Goal: Task Accomplishment & Management: Manage account settings

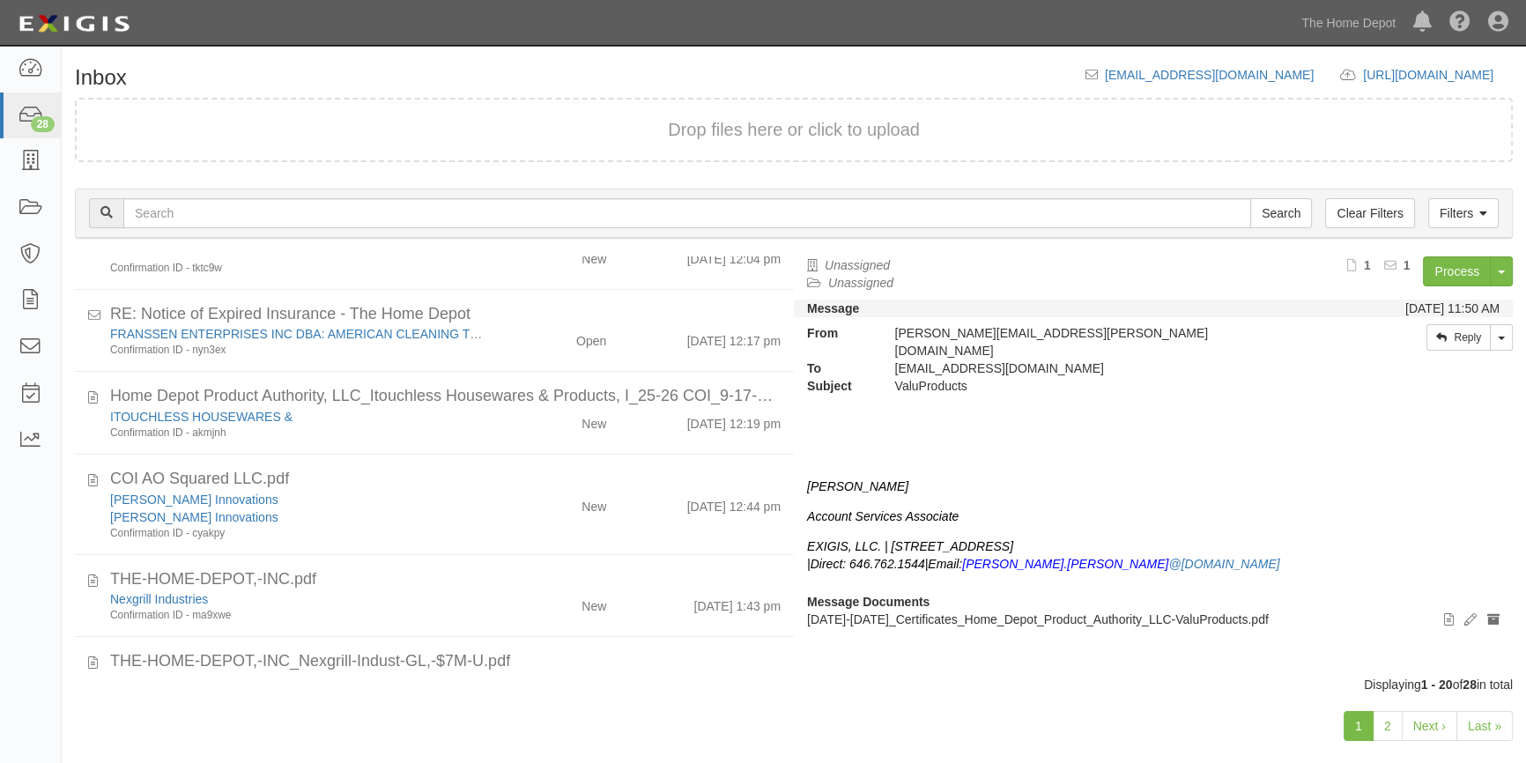
scroll to position [1282, 0]
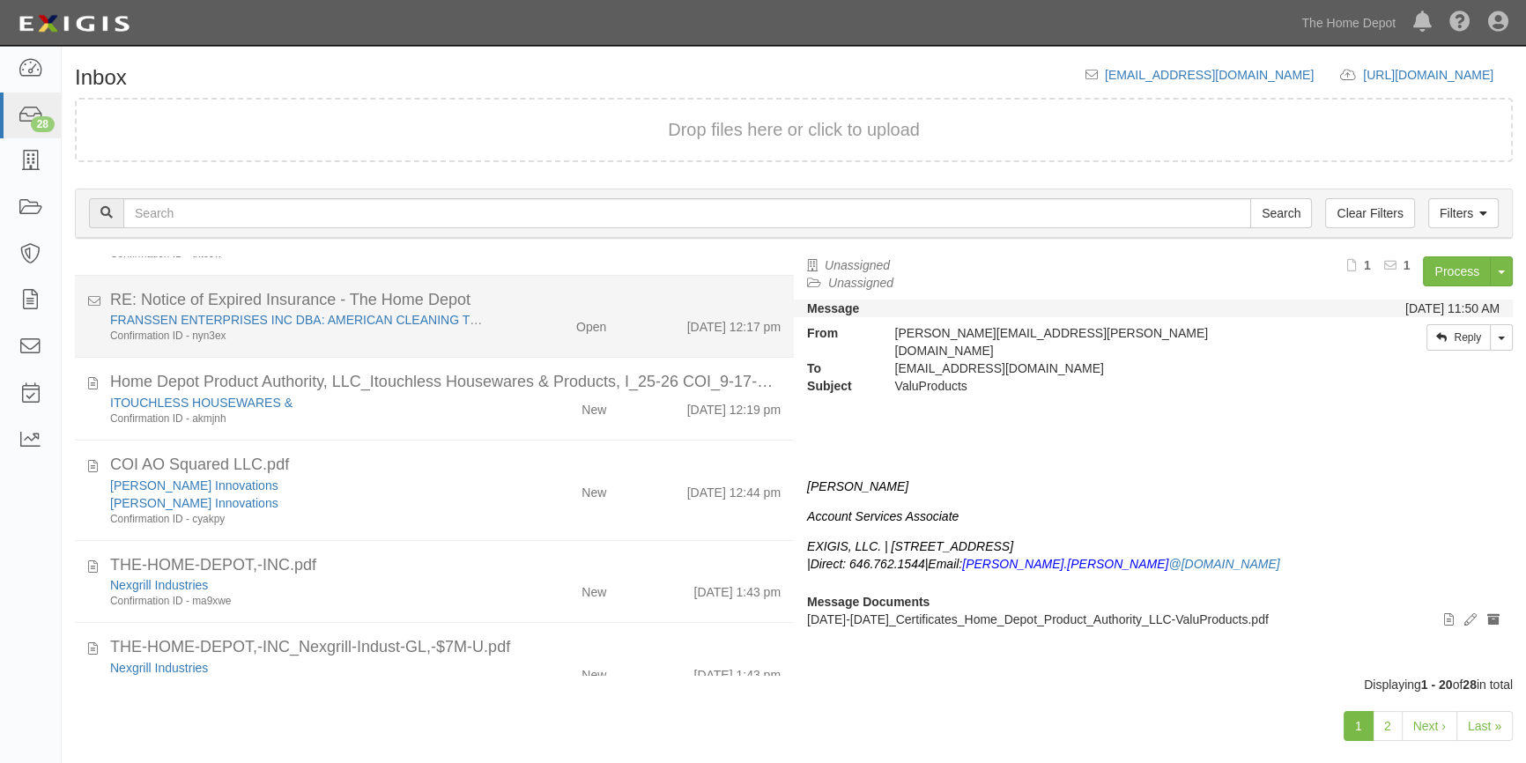
click at [507, 336] on div "[PERSON_NAME] ENTERPRISES INC DBA: AMERICAN CLEANING TECHNOLOGIES Confirmation …" at bounding box center [445, 327] width 697 height 33
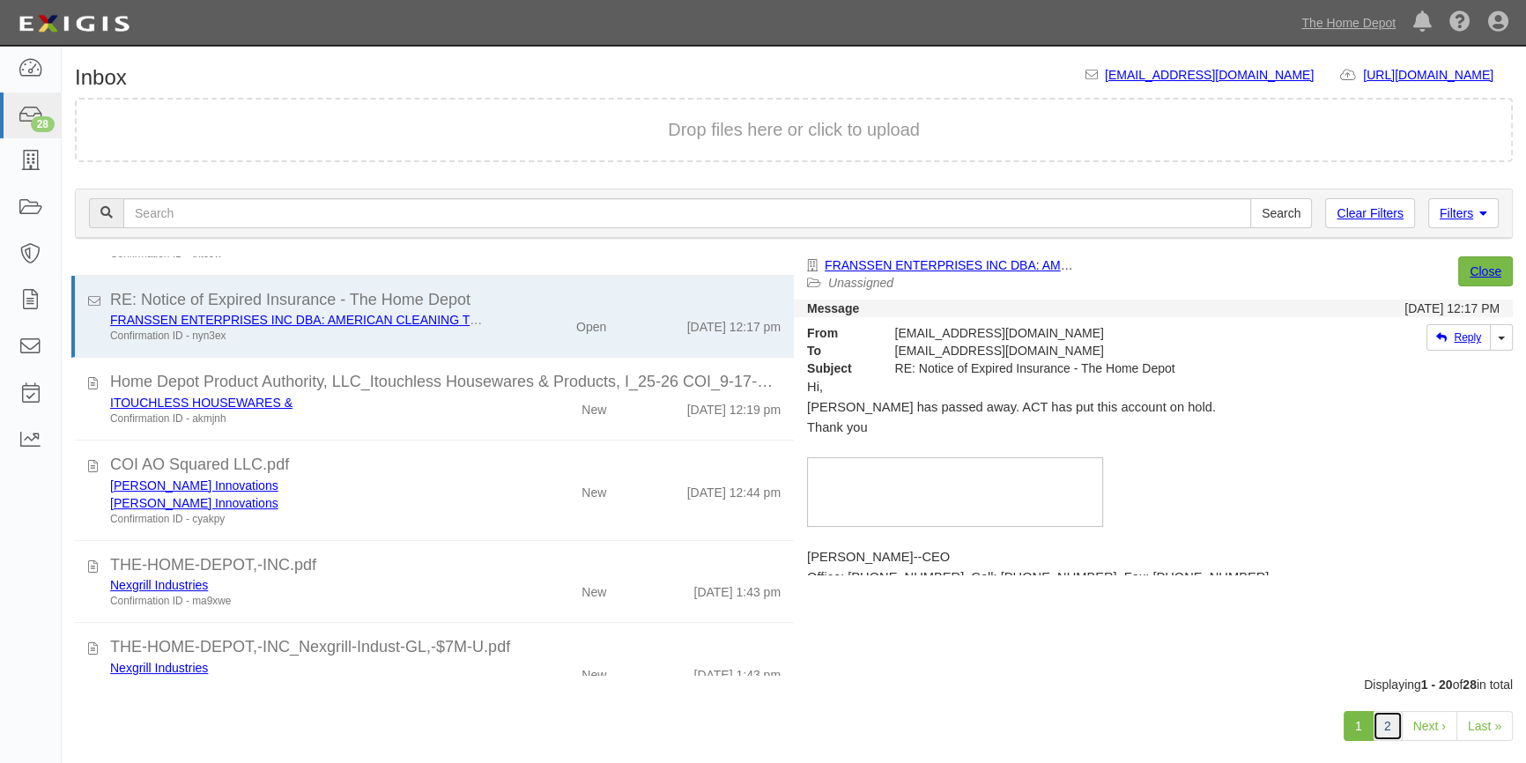
click at [1391, 722] on link "2" at bounding box center [1387, 726] width 30 height 30
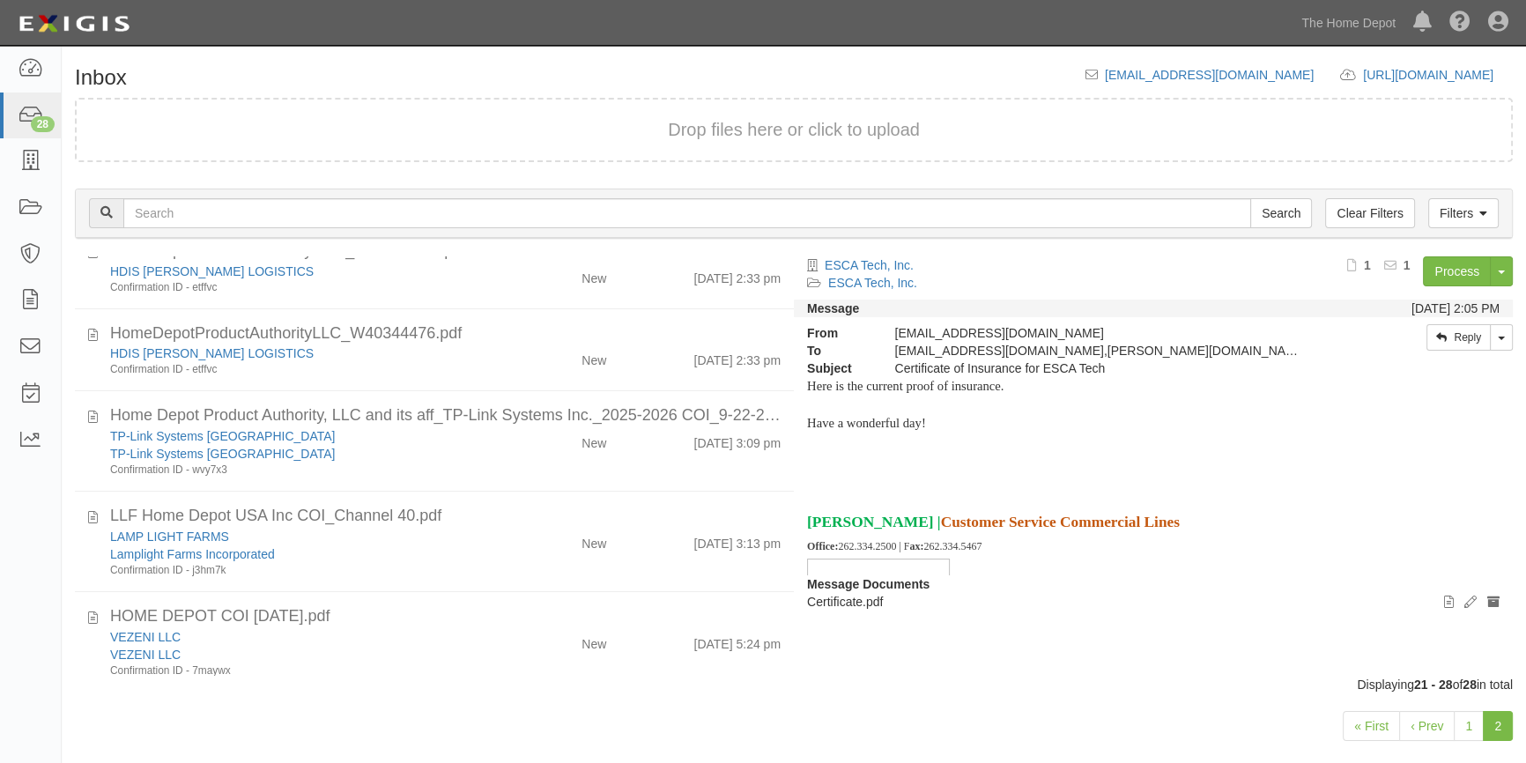
scroll to position [317, 0]
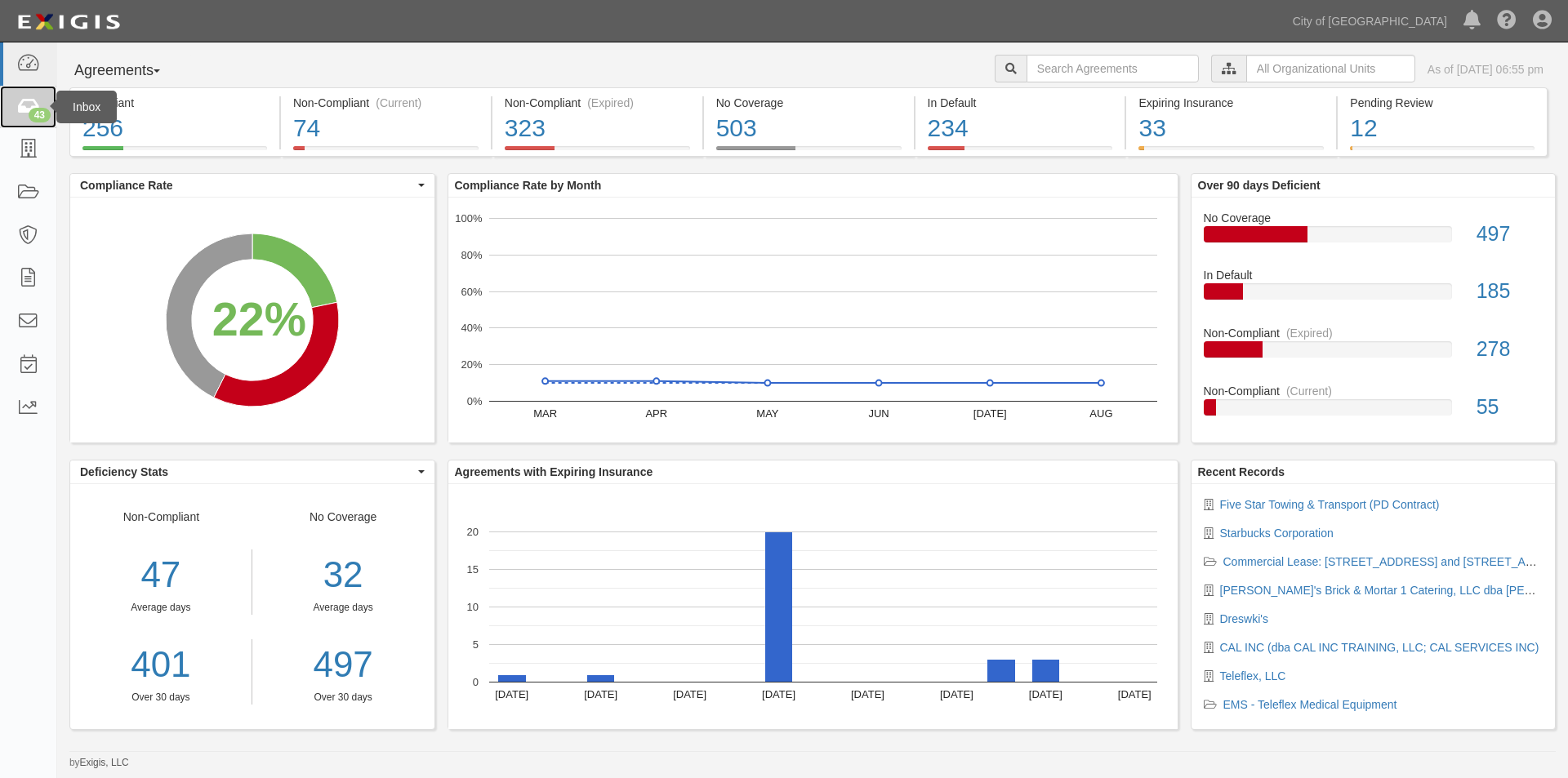
click at [19, 115] on icon at bounding box center [28, 108] width 23 height 19
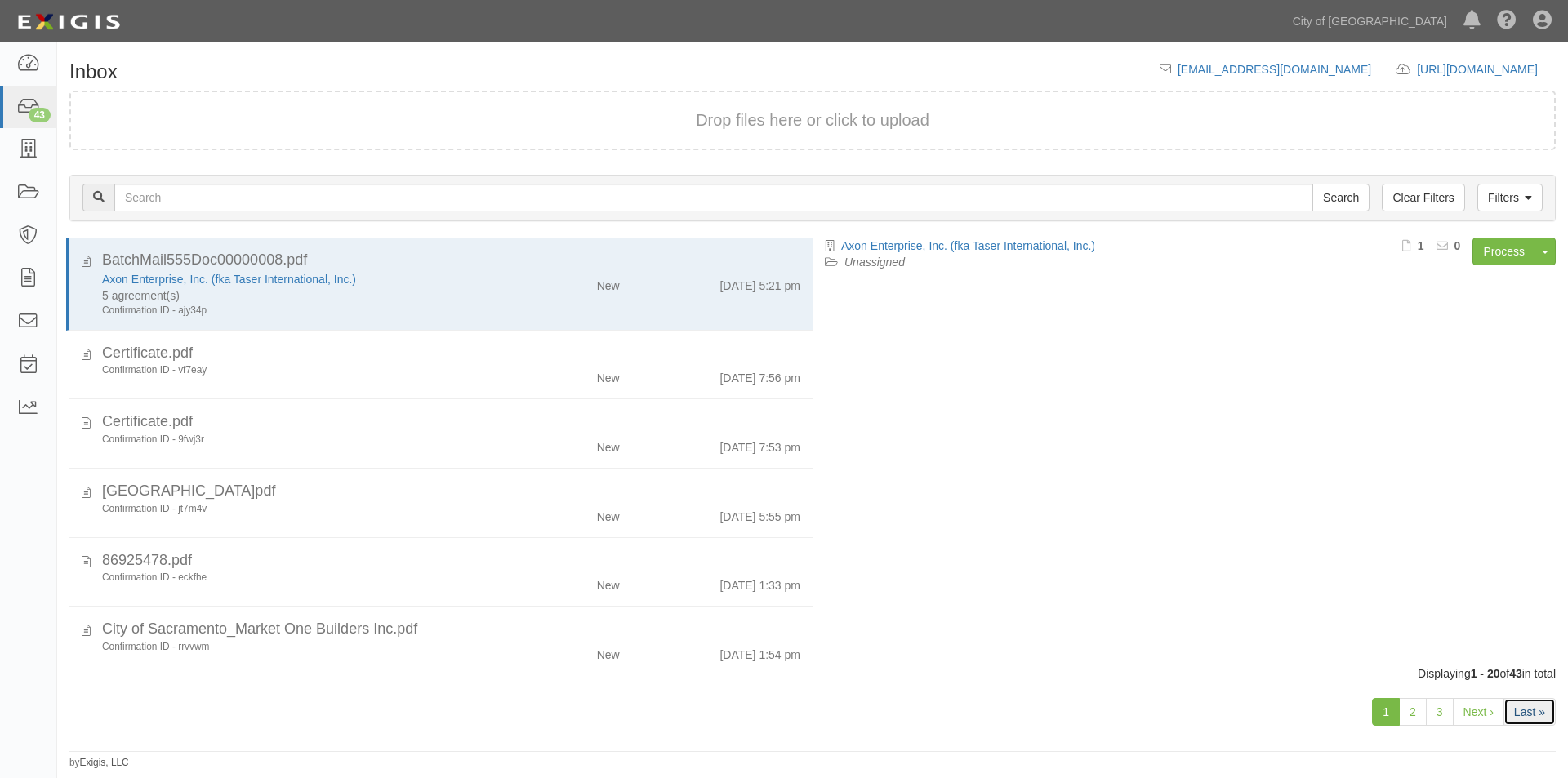
click at [1519, 715] on link "Last »" at bounding box center [1530, 712] width 52 height 28
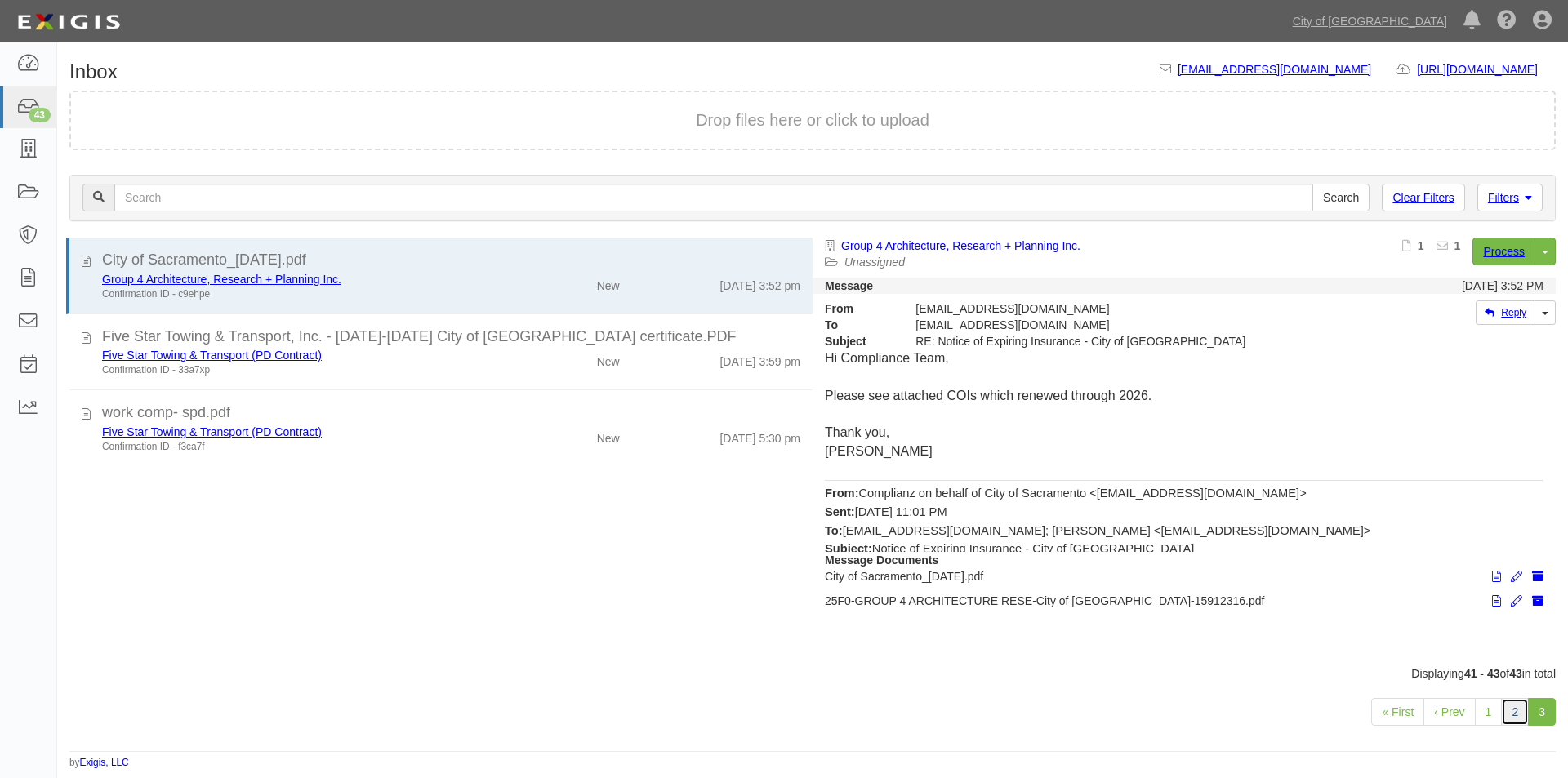
click at [1512, 718] on link "2" at bounding box center [1515, 712] width 28 height 28
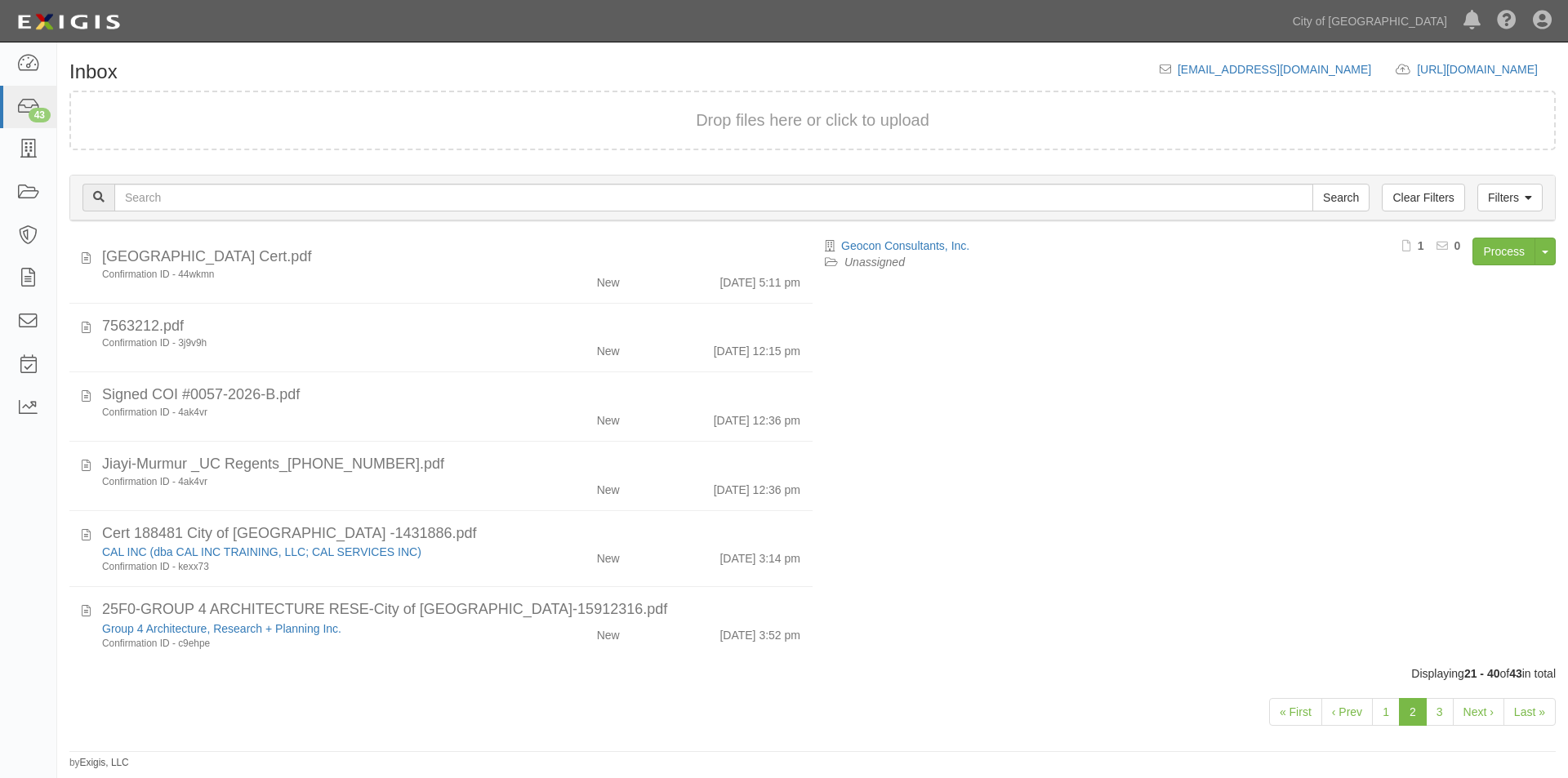
scroll to position [995, 0]
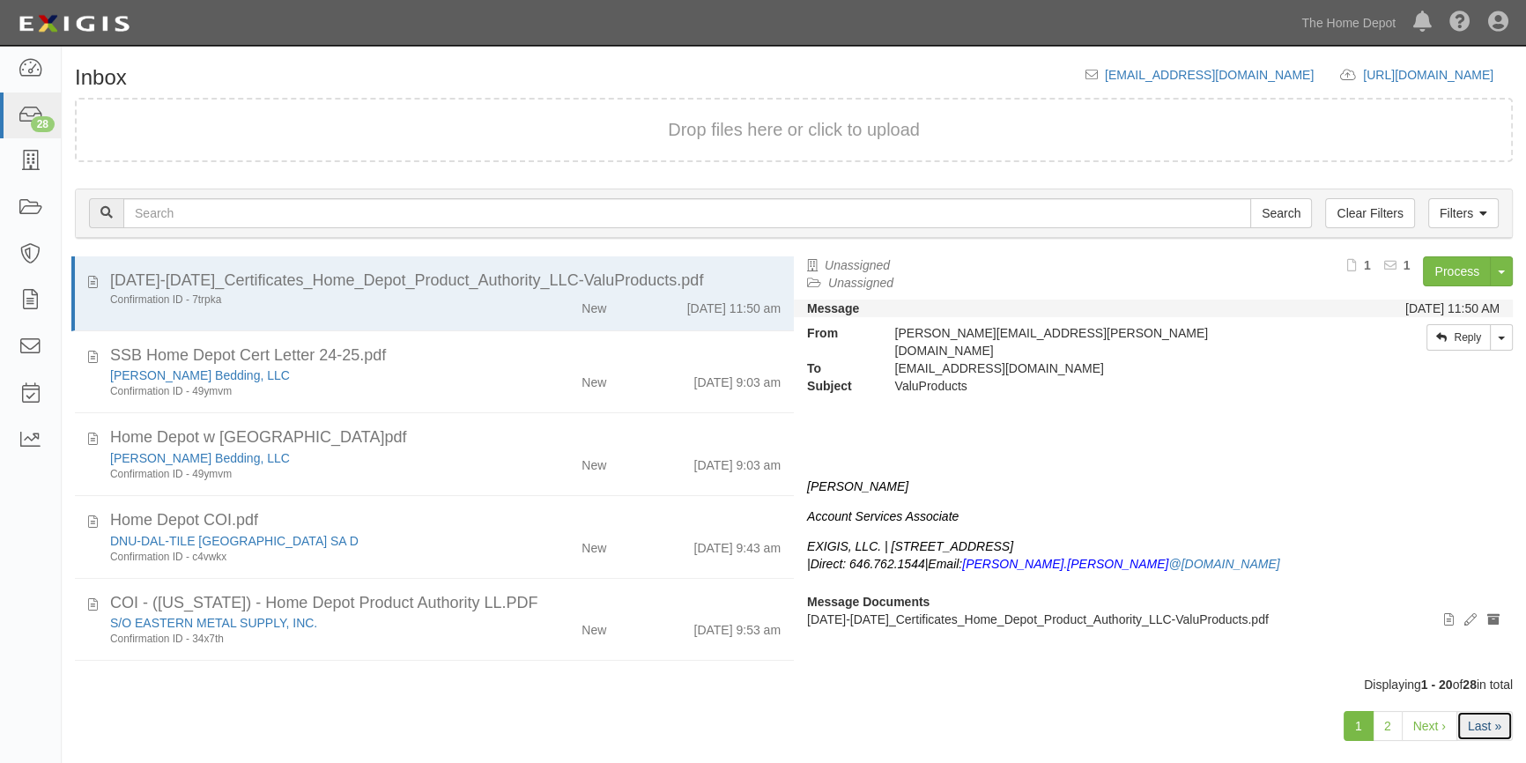
click at [1468, 735] on link "Last »" at bounding box center [1484, 726] width 56 height 30
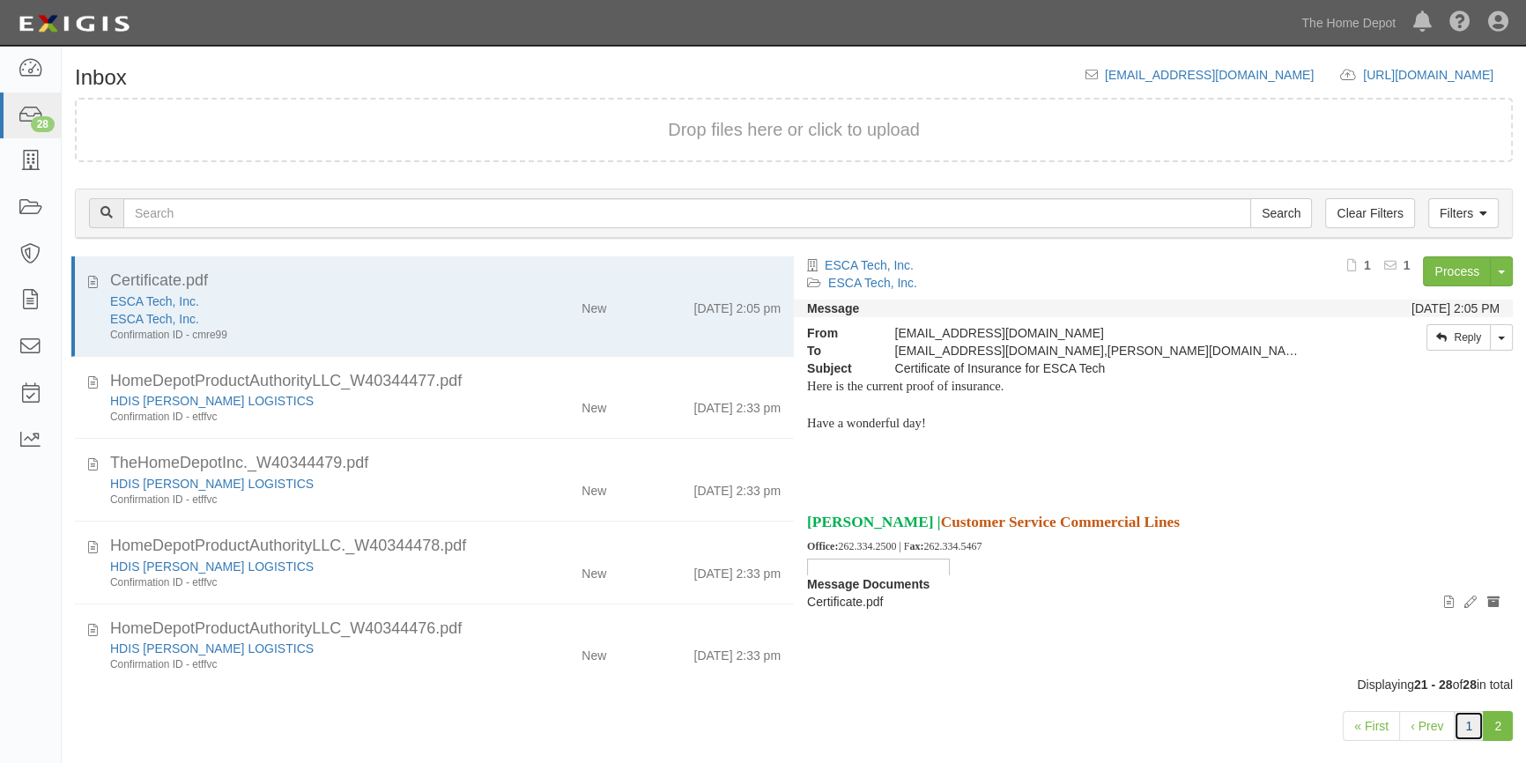
click at [1463, 723] on link "1" at bounding box center [1468, 726] width 30 height 30
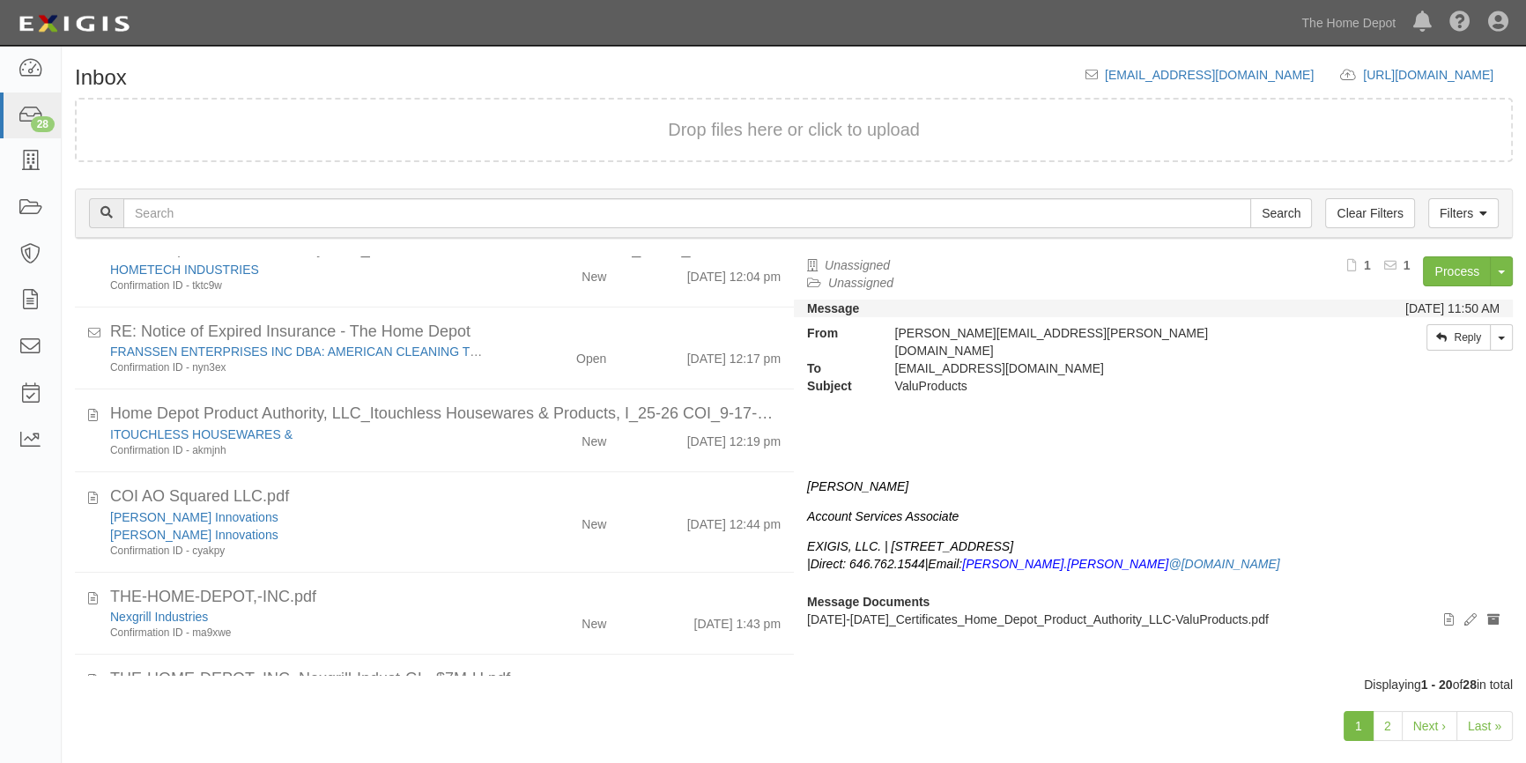
scroll to position [1217, 0]
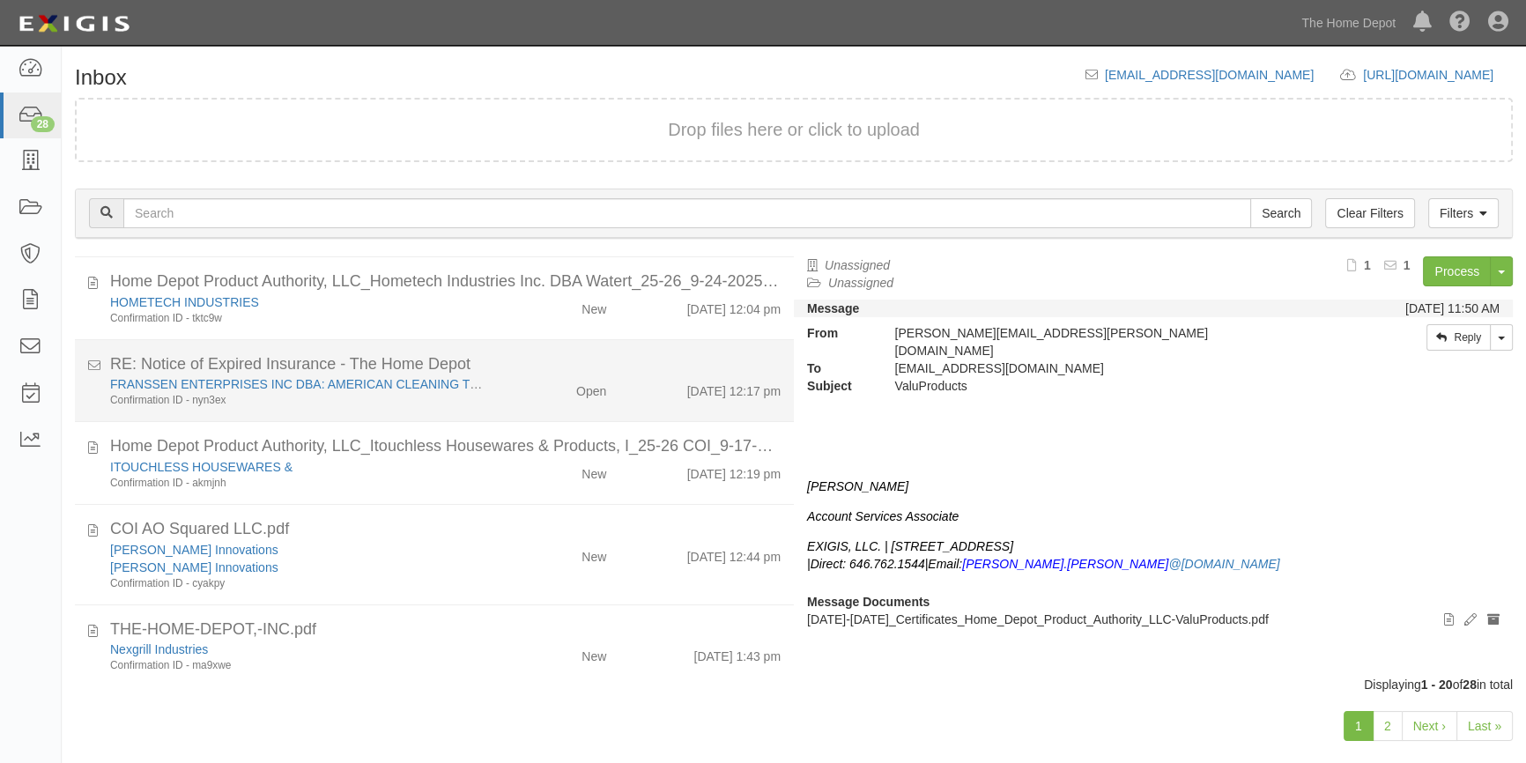
click at [520, 392] on div "Open" at bounding box center [561, 387] width 116 height 25
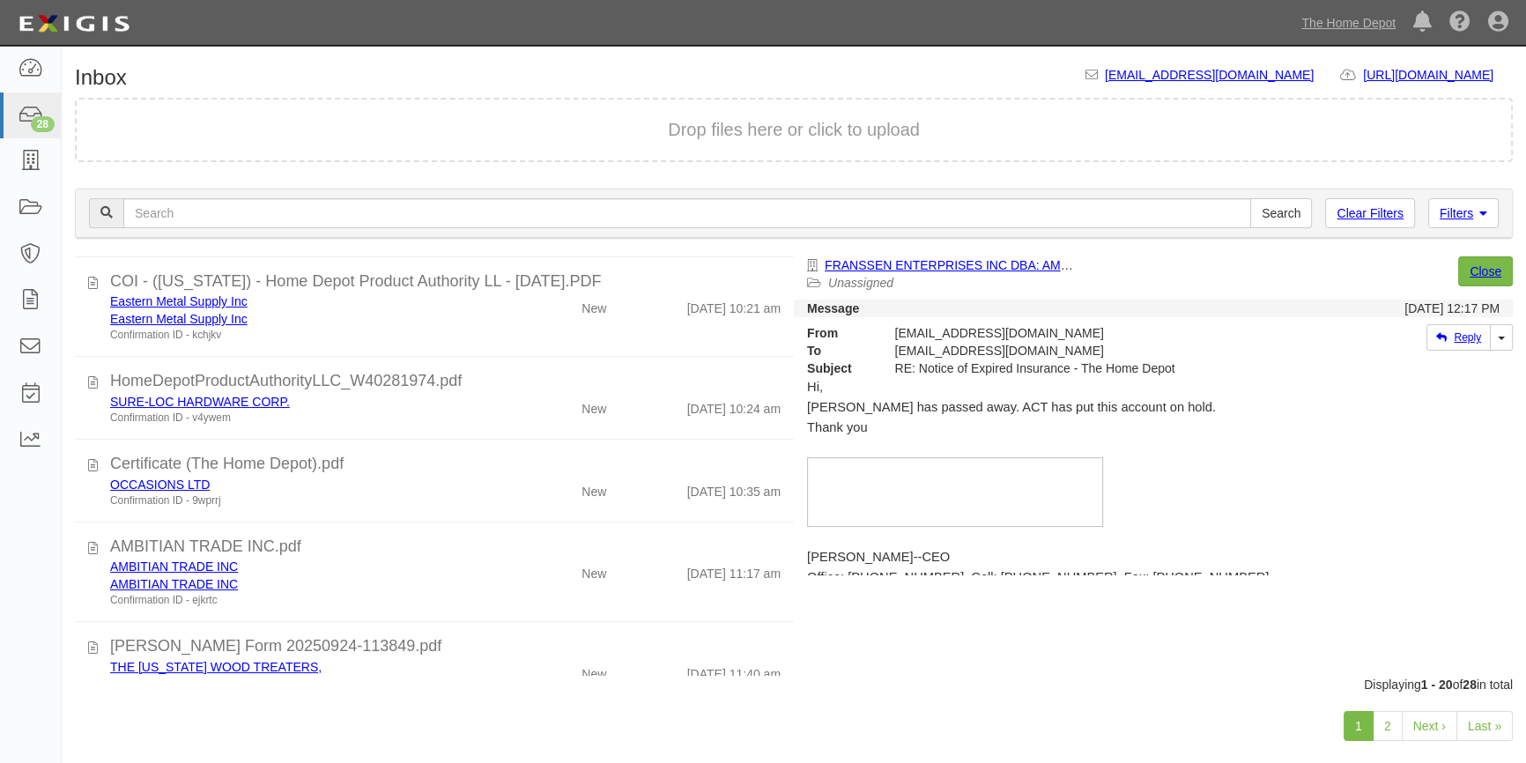
scroll to position [493, 0]
